Goal: Task Accomplishment & Management: Use online tool/utility

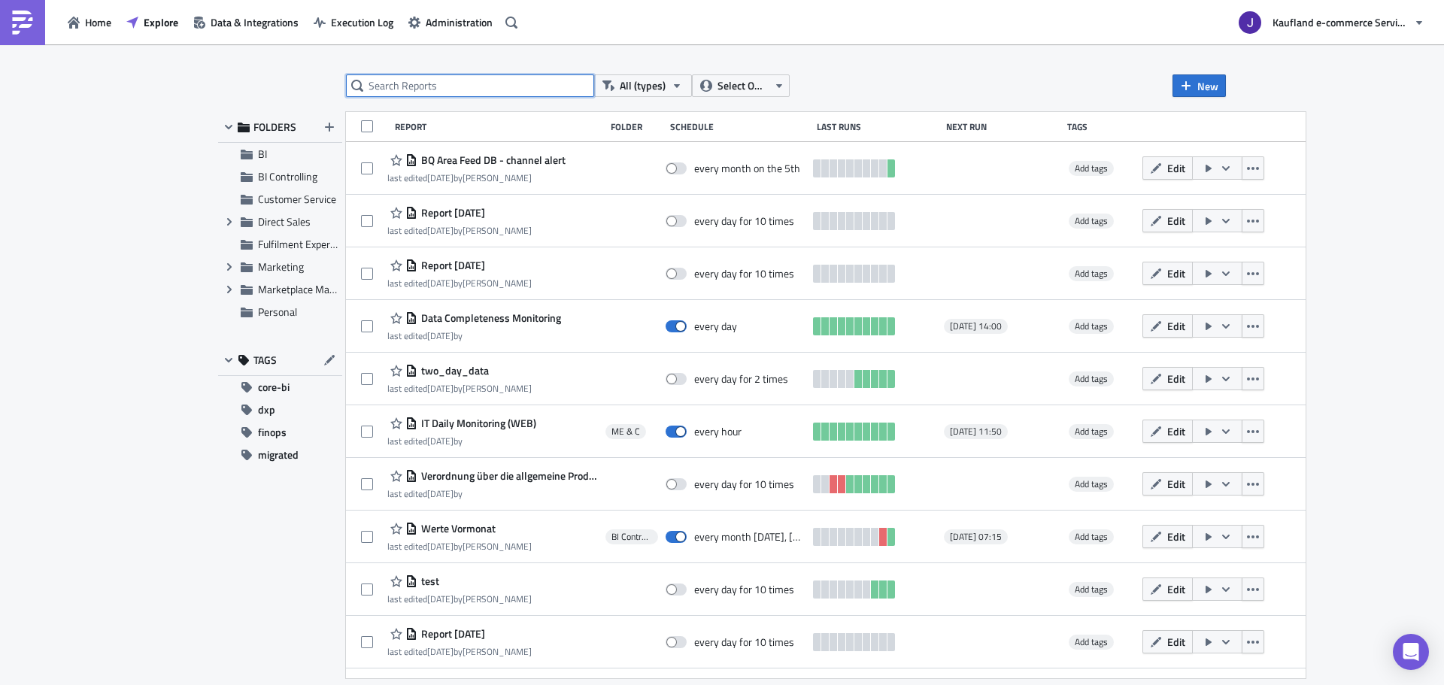
click at [438, 83] on input "text" at bounding box center [470, 85] width 248 height 23
type input "gmv"
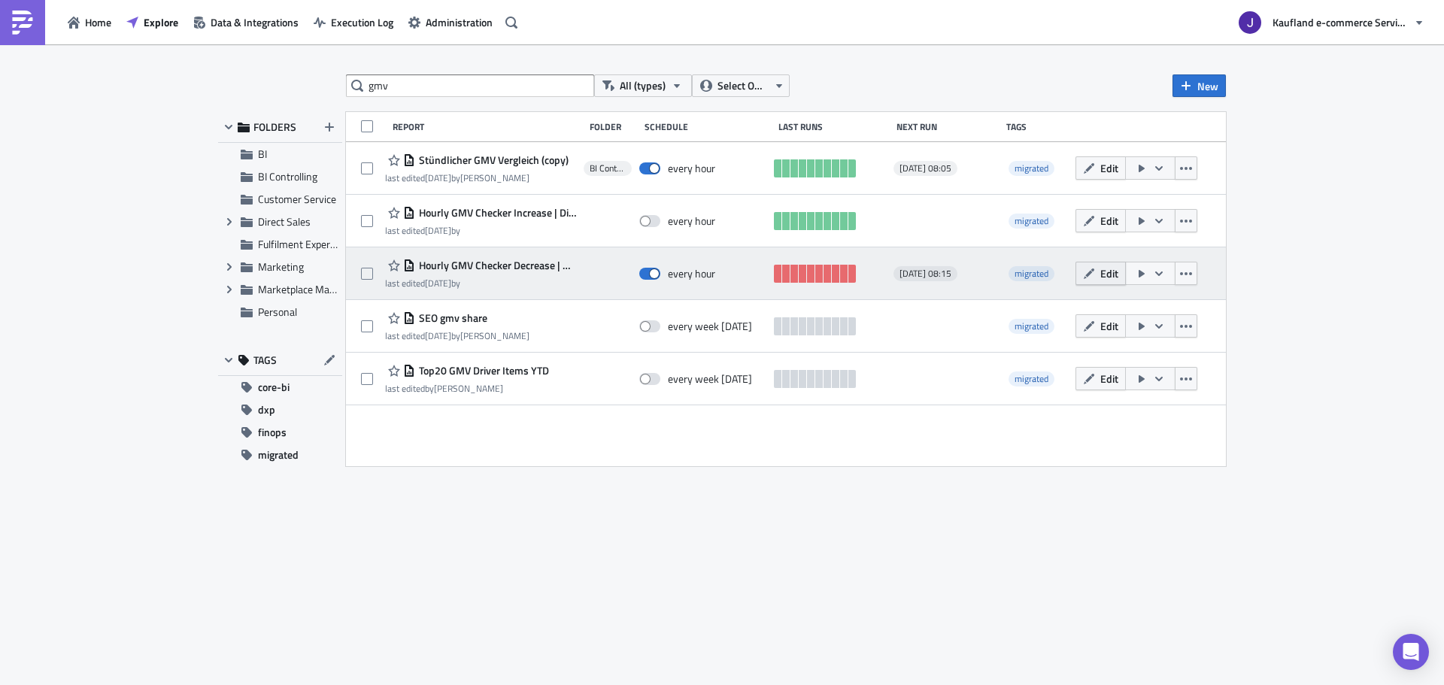
click at [1090, 270] on icon "button" at bounding box center [1089, 274] width 12 height 12
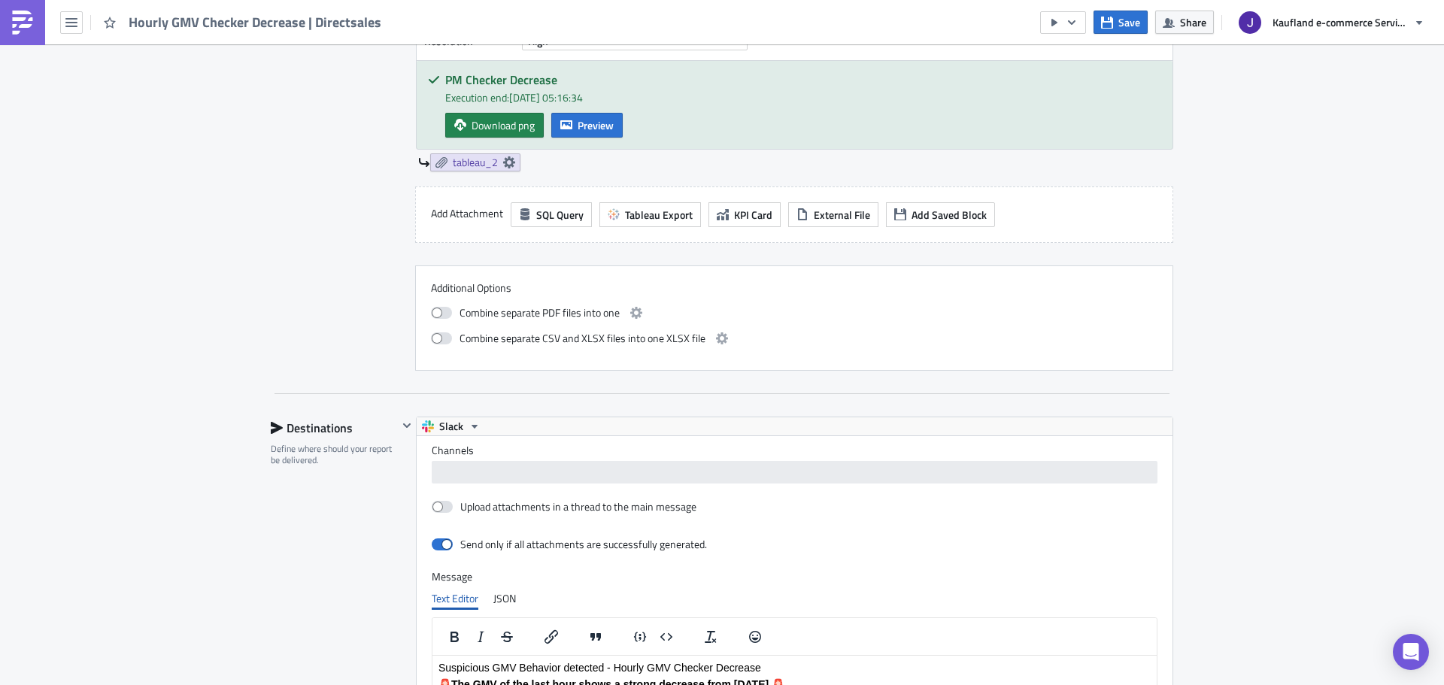
scroll to position [920, 0]
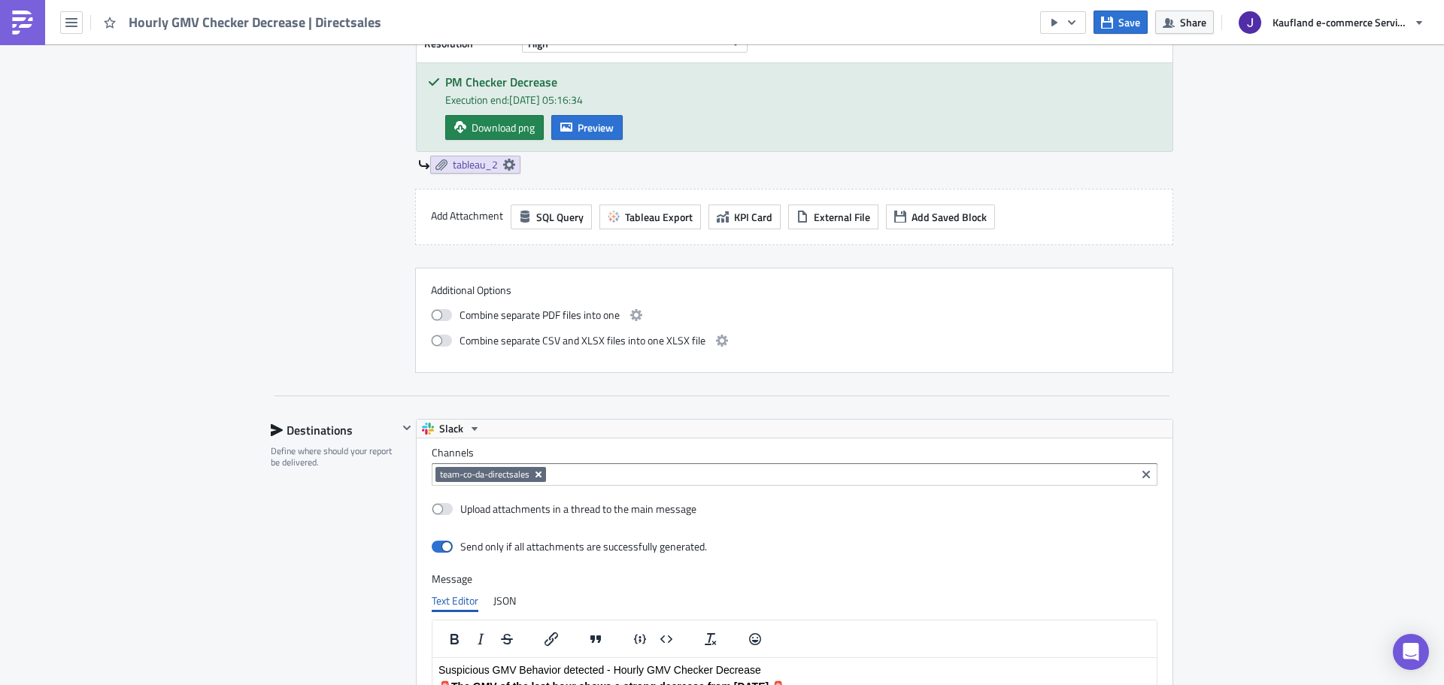
click at [532, 472] on icon "Remove Tag" at bounding box center [538, 475] width 12 height 12
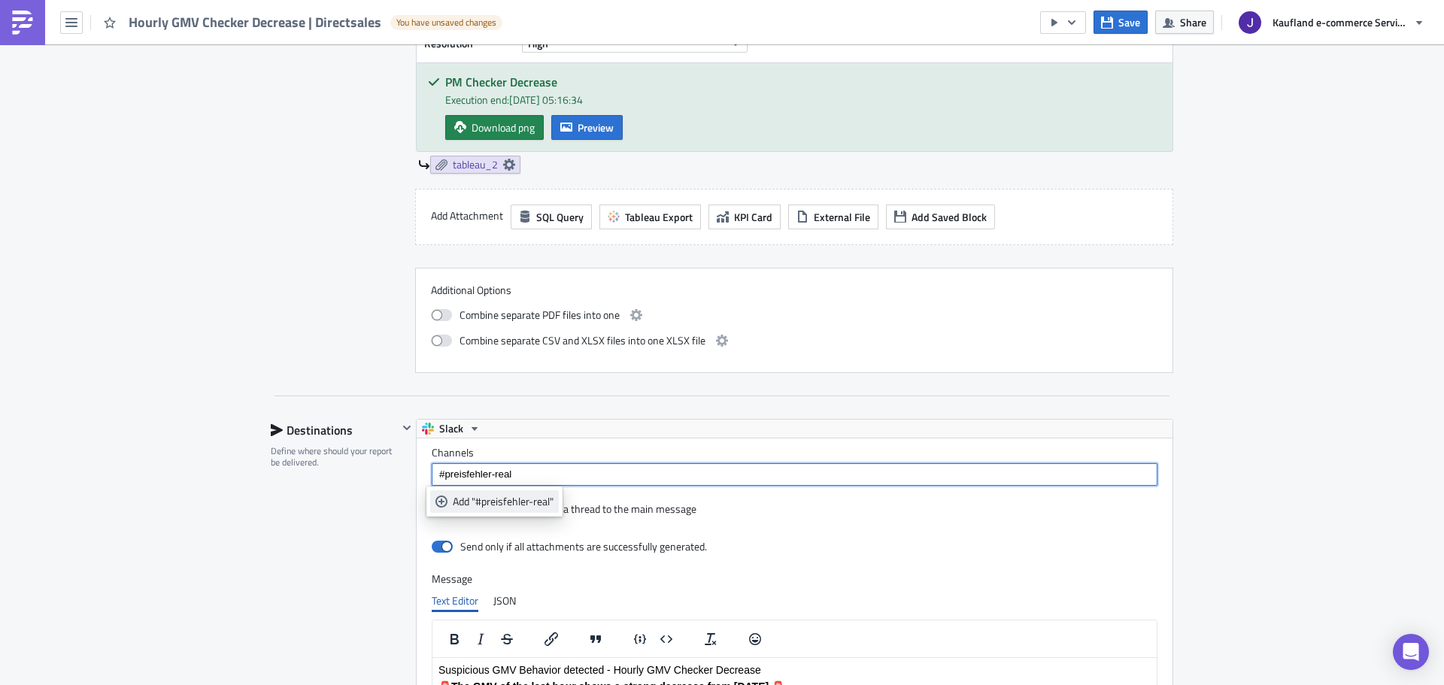
type input "#preisfehler-real"
click at [520, 503] on div "Add "#preisfehler-real"" at bounding box center [503, 501] width 101 height 15
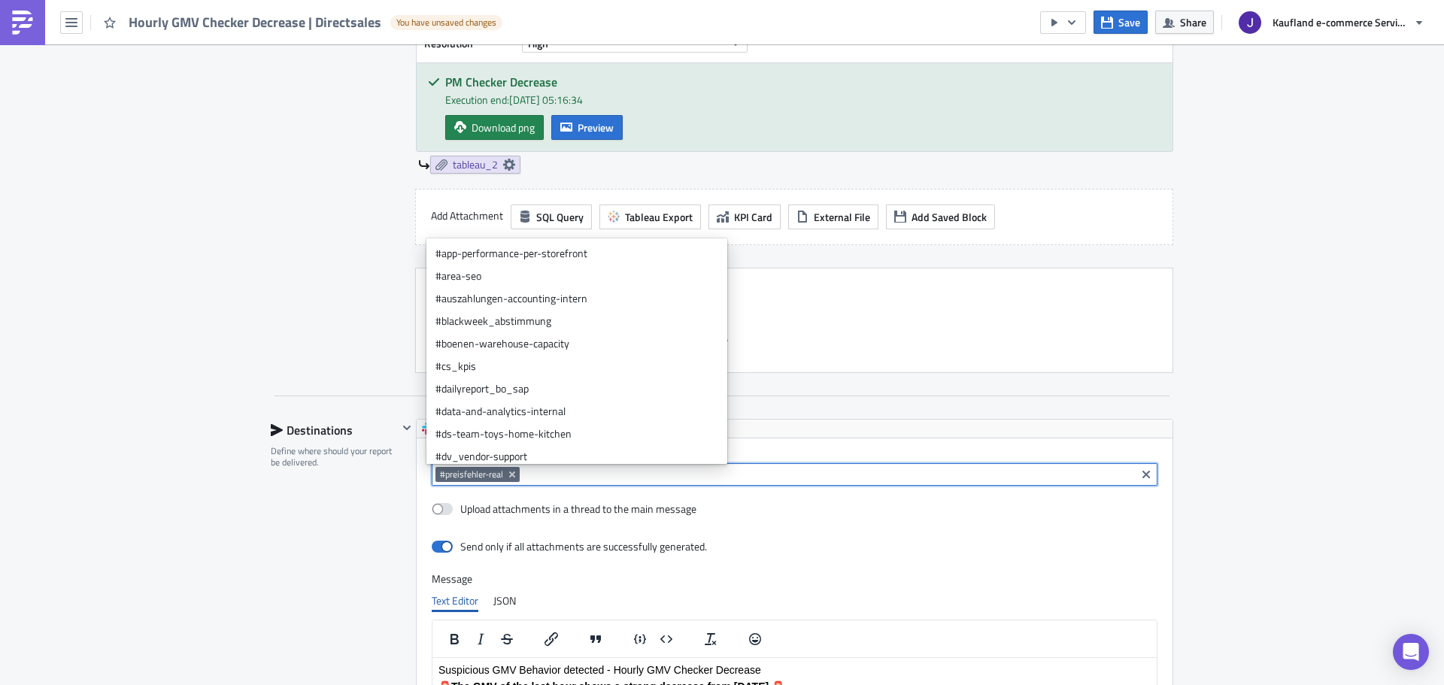
click at [256, 549] on div "Execution Log Edit " Hourly GMV Checker Decrease | Directsales " Draft Settings…" at bounding box center [722, 169] width 933 height 2088
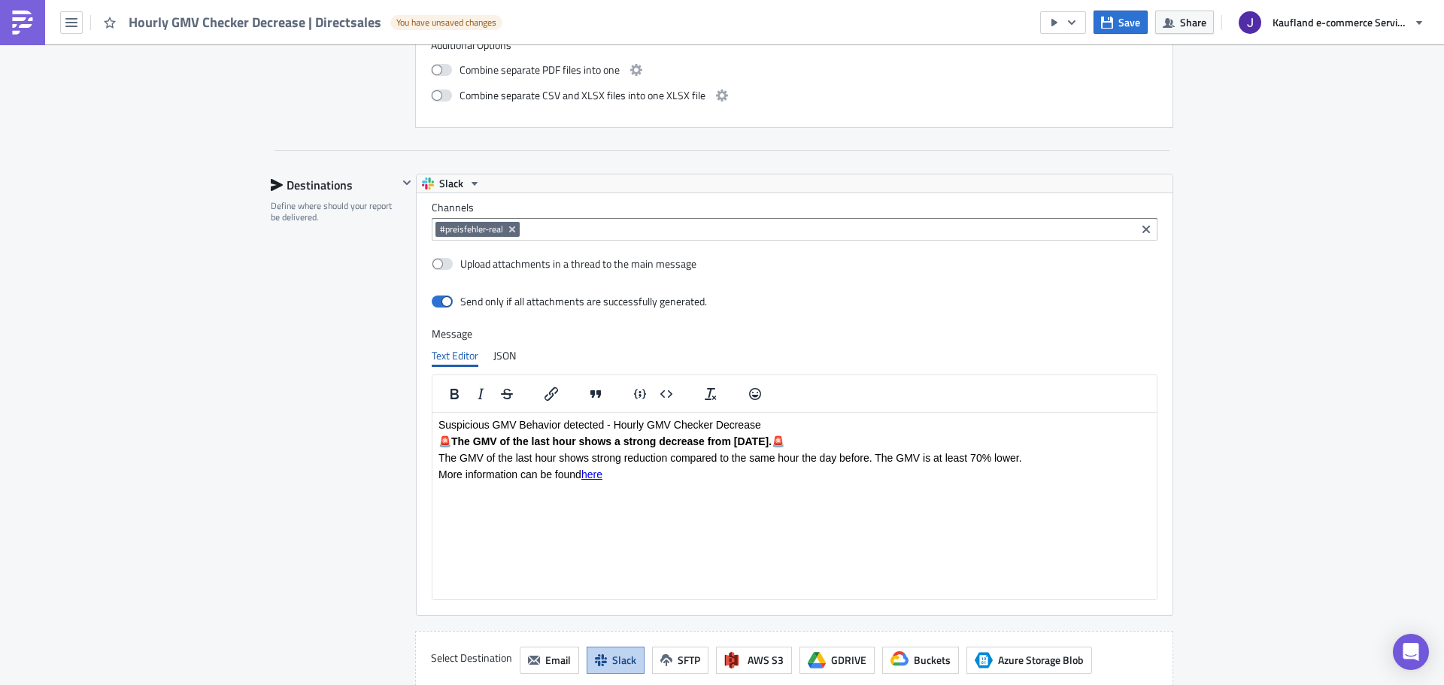
scroll to position [1446, 0]
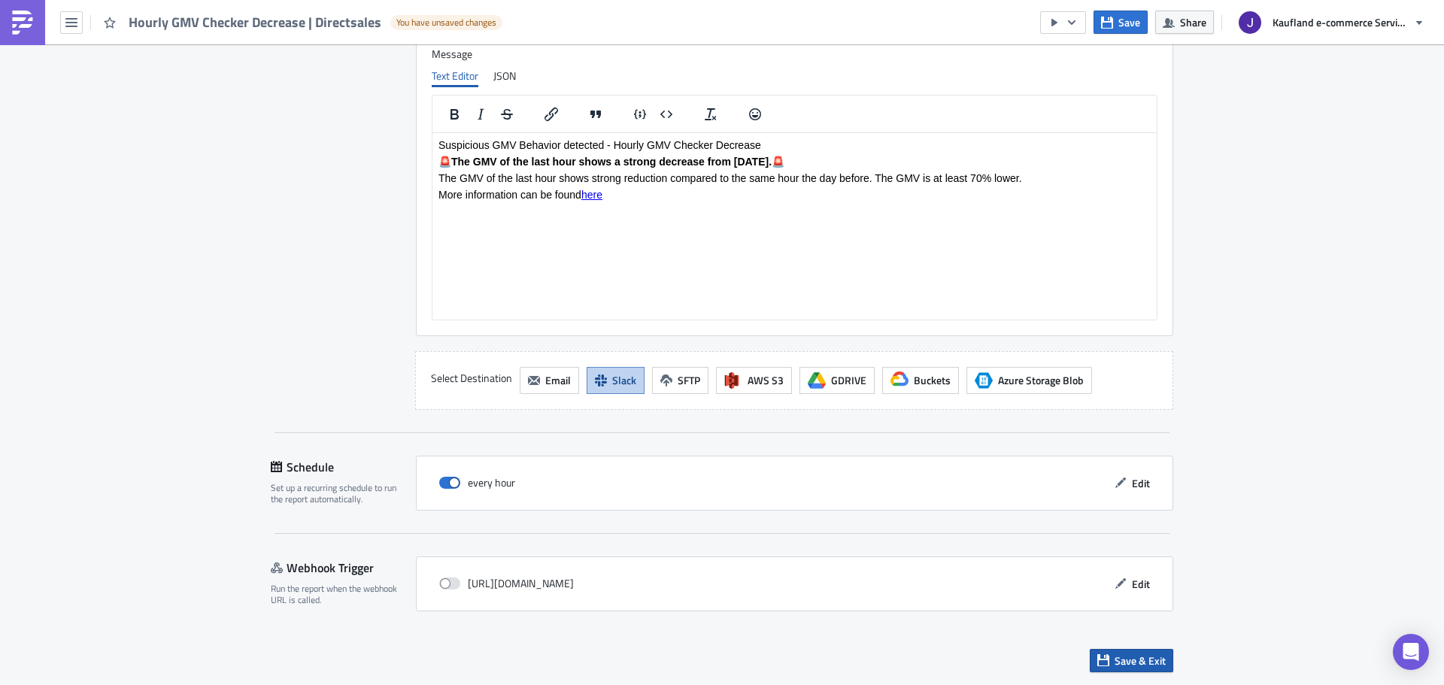
click at [1102, 649] on button "Save & Exit" at bounding box center [1131, 660] width 83 height 23
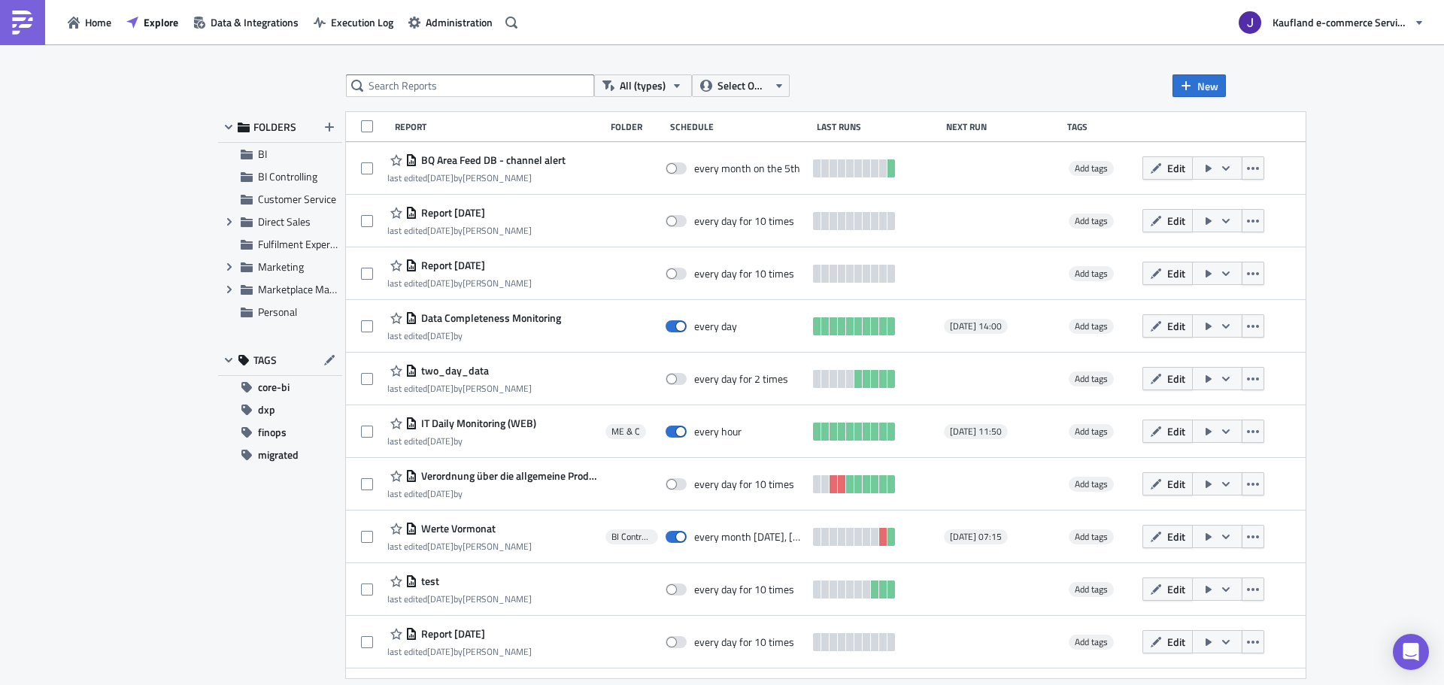
click at [404, 103] on div "All (types) Select Owner New FOLDERS BI BI Controlling Customer Service Expand …" at bounding box center [722, 365] width 1023 height 583
click at [410, 86] on input "text" at bounding box center [470, 85] width 248 height 23
type input "gmv"
